Goal: Transaction & Acquisition: Book appointment/travel/reservation

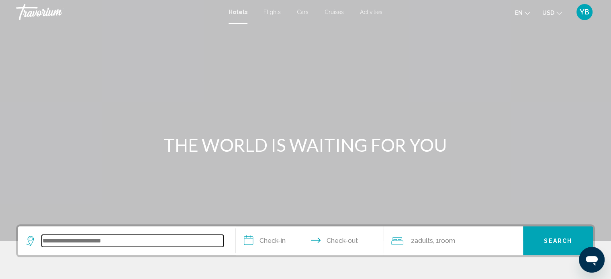
click at [111, 244] on input "Search widget" at bounding box center [133, 241] width 182 height 12
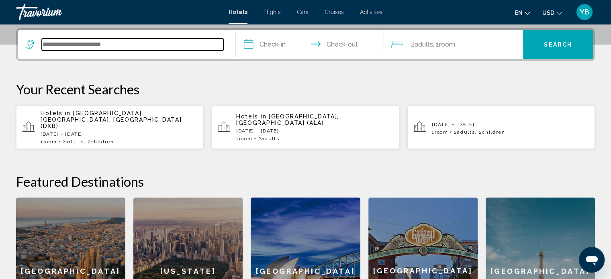
scroll to position [198, 0]
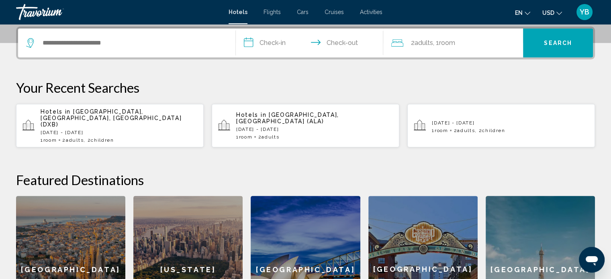
click at [106, 115] on p "Hotels in [GEOGRAPHIC_DATA], [GEOGRAPHIC_DATA], [GEOGRAPHIC_DATA] (DXB)" at bounding box center [119, 118] width 157 height 19
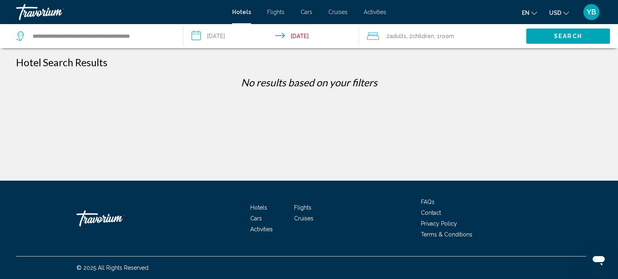
click at [231, 35] on input "**********" at bounding box center [272, 37] width 179 height 27
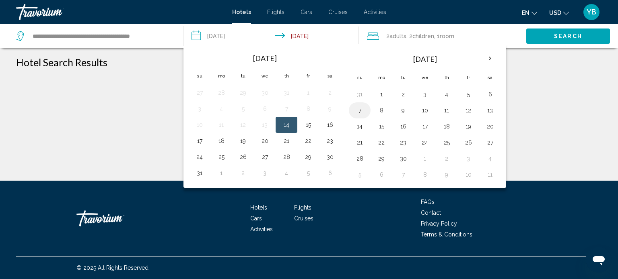
click at [361, 108] on button "7" at bounding box center [359, 110] width 13 height 11
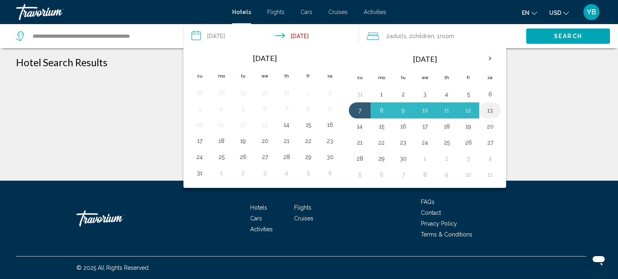
click at [487, 109] on button "13" at bounding box center [489, 110] width 13 height 11
type input "**********"
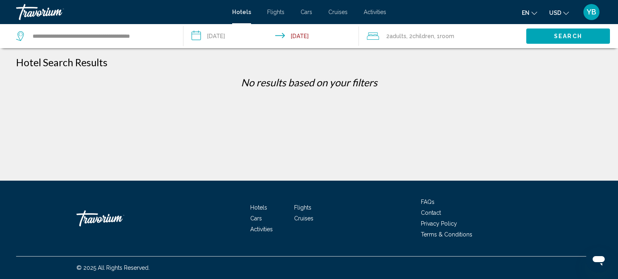
click at [419, 31] on span ", 2 Child Children" at bounding box center [420, 36] width 28 height 11
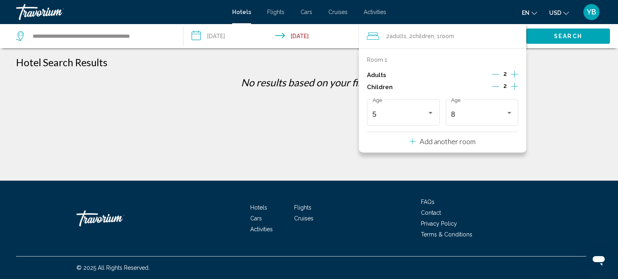
click at [499, 82] on button "Decrement children" at bounding box center [495, 87] width 7 height 10
click at [419, 117] on div "5" at bounding box center [399, 115] width 55 height 8
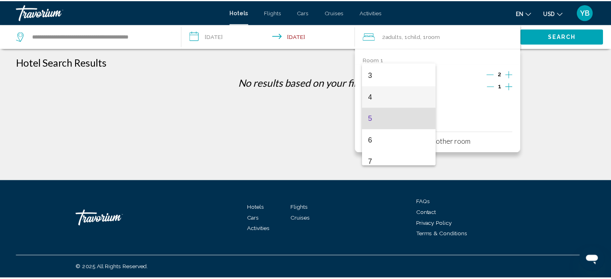
scroll to position [63, 0]
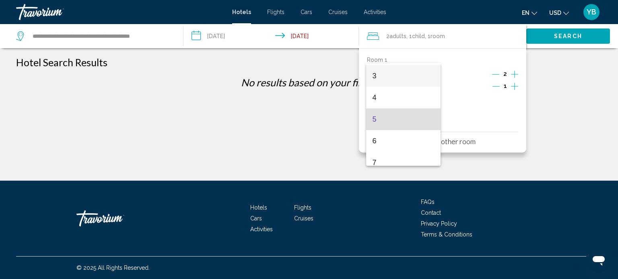
click at [404, 78] on span "3" at bounding box center [403, 76] width 62 height 22
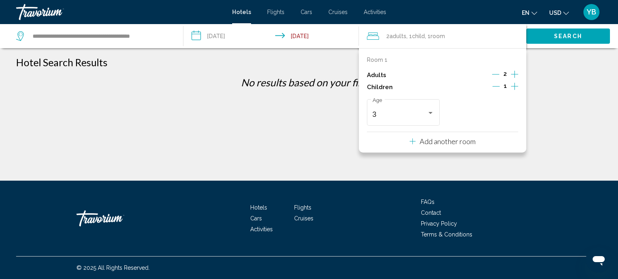
click at [562, 70] on div "Hotel Search Results No results based on your filters" at bounding box center [308, 75] width 585 height 38
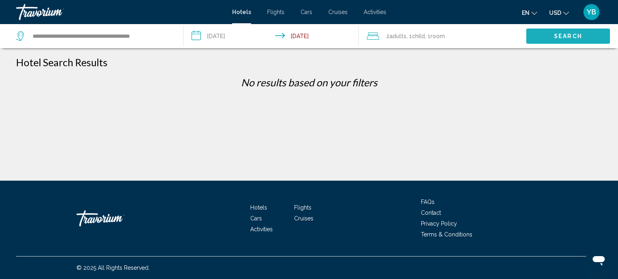
click at [544, 31] on button "Search" at bounding box center [568, 36] width 84 height 15
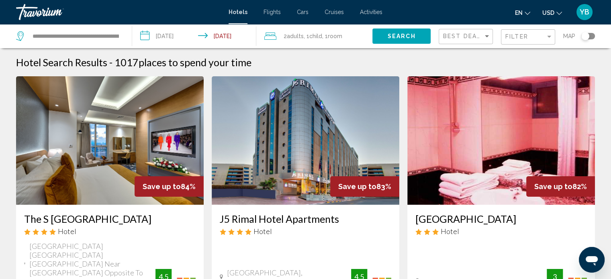
click at [527, 40] on div "Filter" at bounding box center [529, 37] width 47 height 15
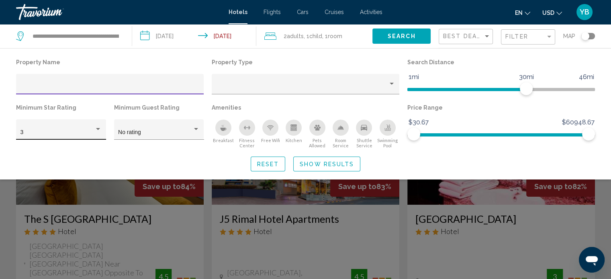
click at [95, 129] on div "Hotel Filters" at bounding box center [97, 129] width 7 height 6
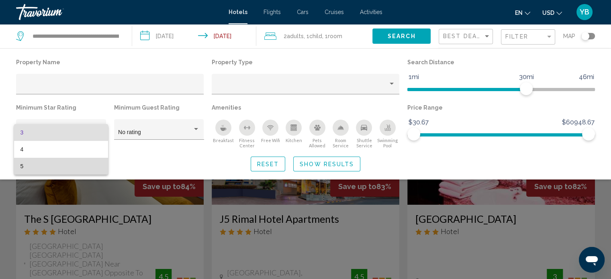
click at [63, 160] on span "5" at bounding box center [61, 166] width 81 height 17
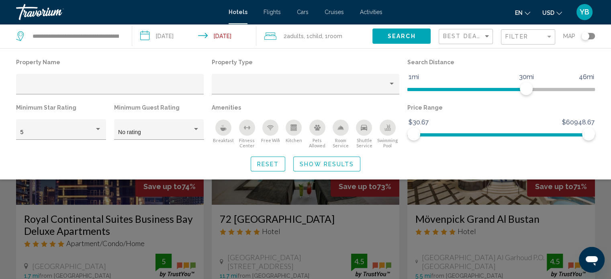
click at [403, 221] on div "Search widget" at bounding box center [305, 200] width 611 height 159
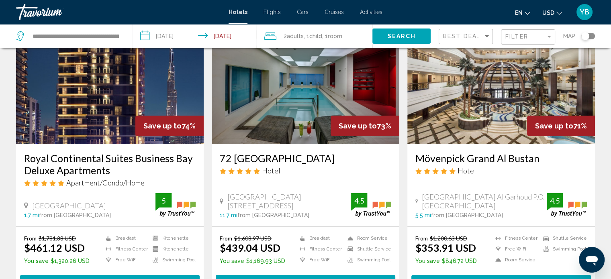
scroll to position [61, 0]
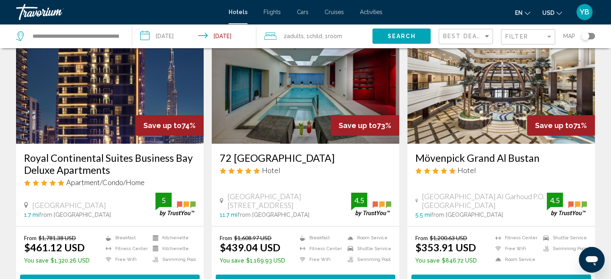
drag, startPoint x: 412, startPoint y: 157, endPoint x: 560, endPoint y: 154, distance: 148.0
click at [560, 154] on div "Mövenpick Grand Al Bustan Hotel Casablanca Road Al Garhoud P.O. Box 30880 Dubai…" at bounding box center [502, 185] width 188 height 82
copy h3 "Mövenpick Grand Al Bustan"
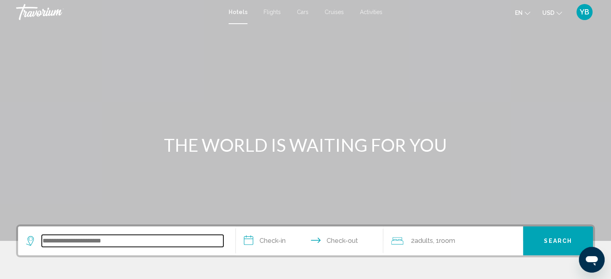
click at [179, 235] on input "Search widget" at bounding box center [133, 241] width 182 height 12
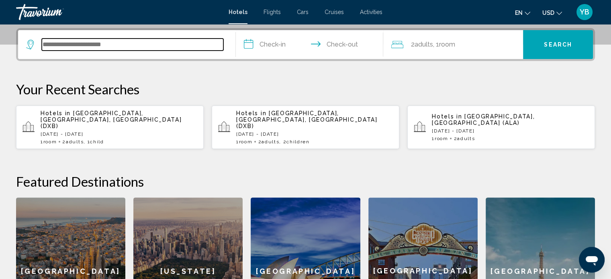
scroll to position [198, 0]
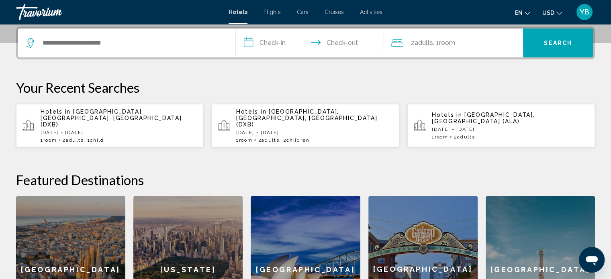
click at [469, 42] on div "2 Adult Adults , 1 Room rooms" at bounding box center [458, 42] width 132 height 11
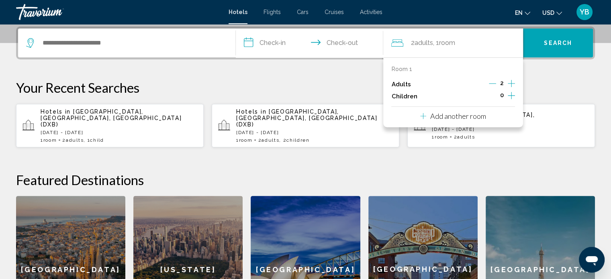
click at [451, 114] on p "Add another room" at bounding box center [459, 116] width 56 height 9
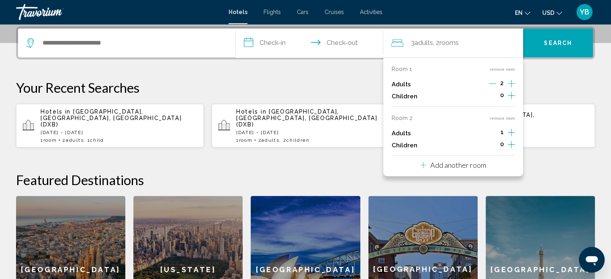
click at [513, 88] on icon "Increment adults" at bounding box center [511, 84] width 7 height 10
click at [474, 165] on p "Add another room" at bounding box center [459, 165] width 56 height 9
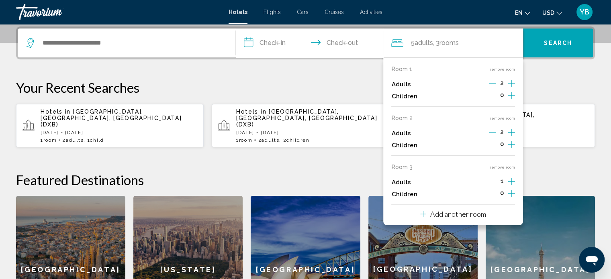
click at [444, 213] on p "Add another room" at bounding box center [459, 214] width 56 height 9
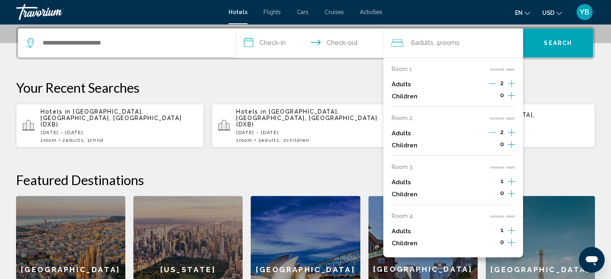
click at [344, 72] on div "**********" at bounding box center [305, 185] width 611 height 317
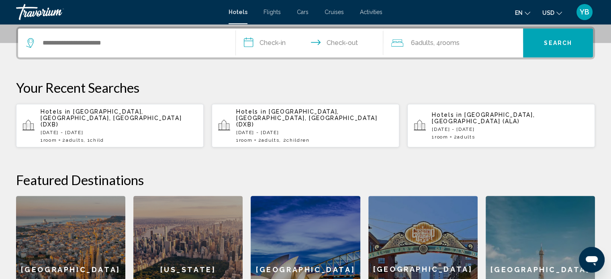
click at [525, 9] on button "en English Español Français Italiano Português русский" at bounding box center [522, 13] width 15 height 12
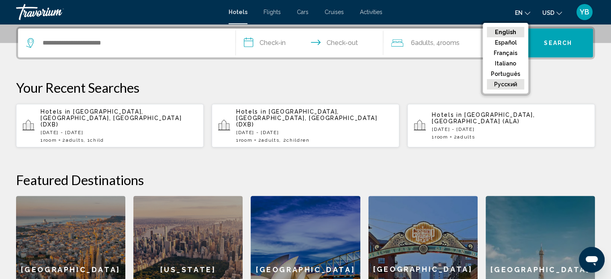
click at [510, 84] on button "русский" at bounding box center [505, 84] width 37 height 10
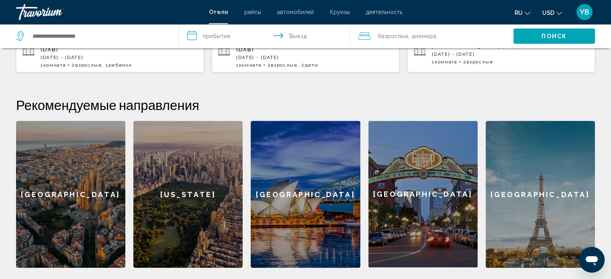
scroll to position [273, 0]
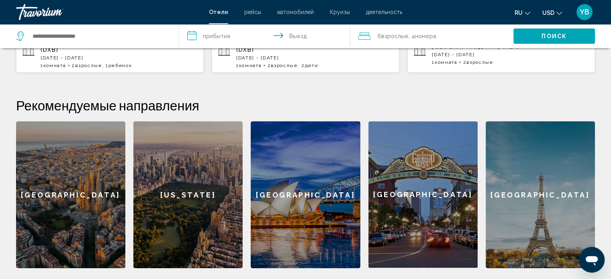
click at [561, 204] on div "[GEOGRAPHIC_DATA]" at bounding box center [540, 194] width 109 height 147
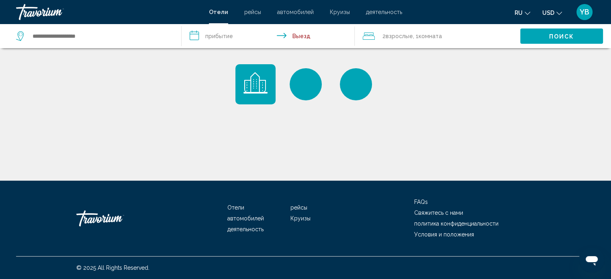
type input "**********"
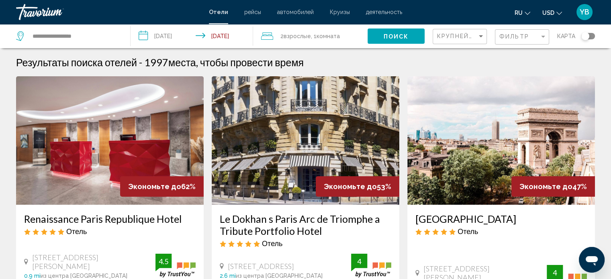
click at [586, 10] on span "YB" at bounding box center [585, 12] width 10 height 8
